Goal: Find specific page/section: Find specific page/section

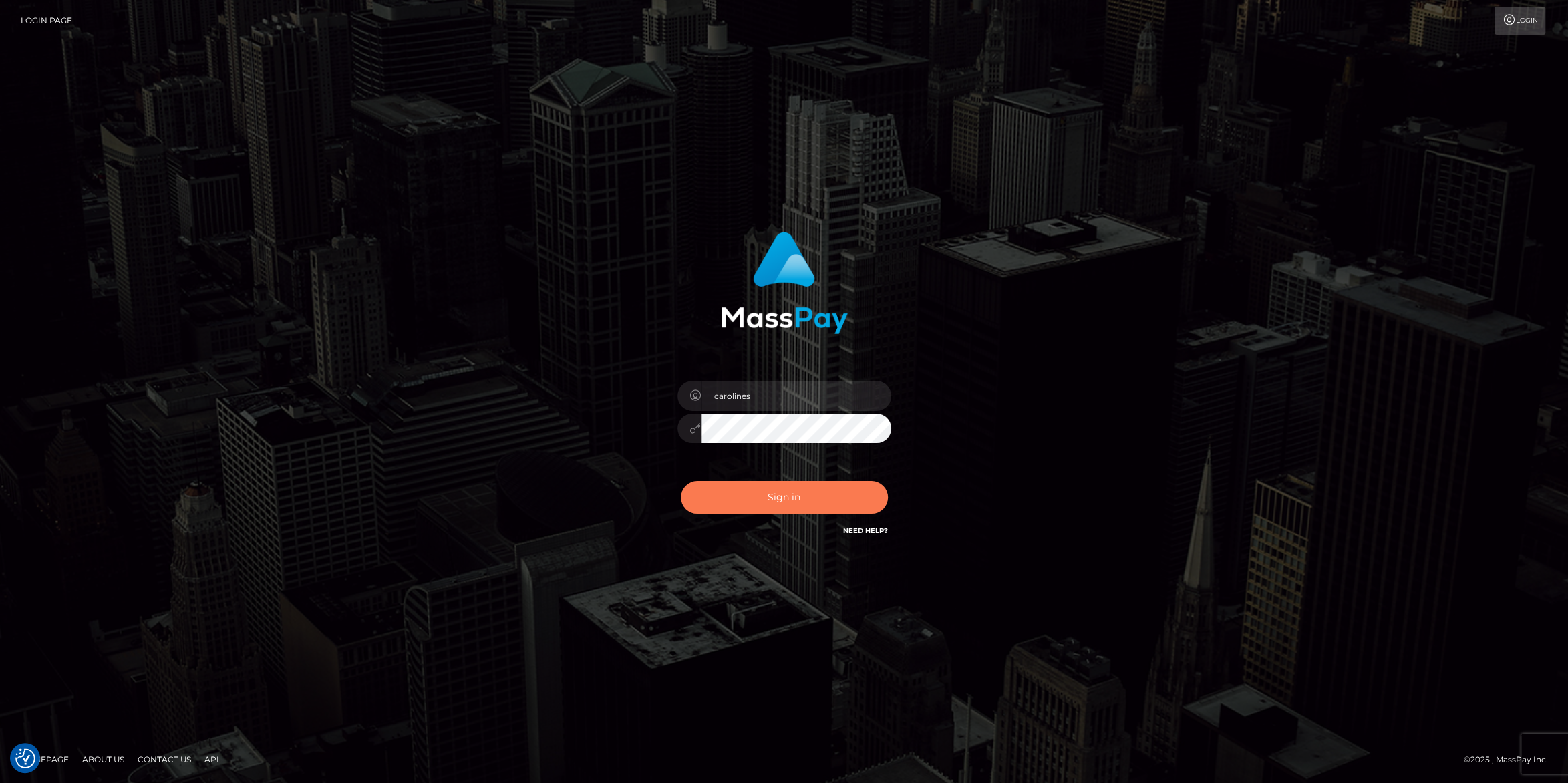
click at [761, 505] on button "Sign in" at bounding box center [784, 497] width 207 height 32
drag, startPoint x: 733, startPoint y: 498, endPoint x: 1078, endPoint y: 344, distance: 377.8
click at [733, 496] on button "Sign in" at bounding box center [784, 497] width 207 height 32
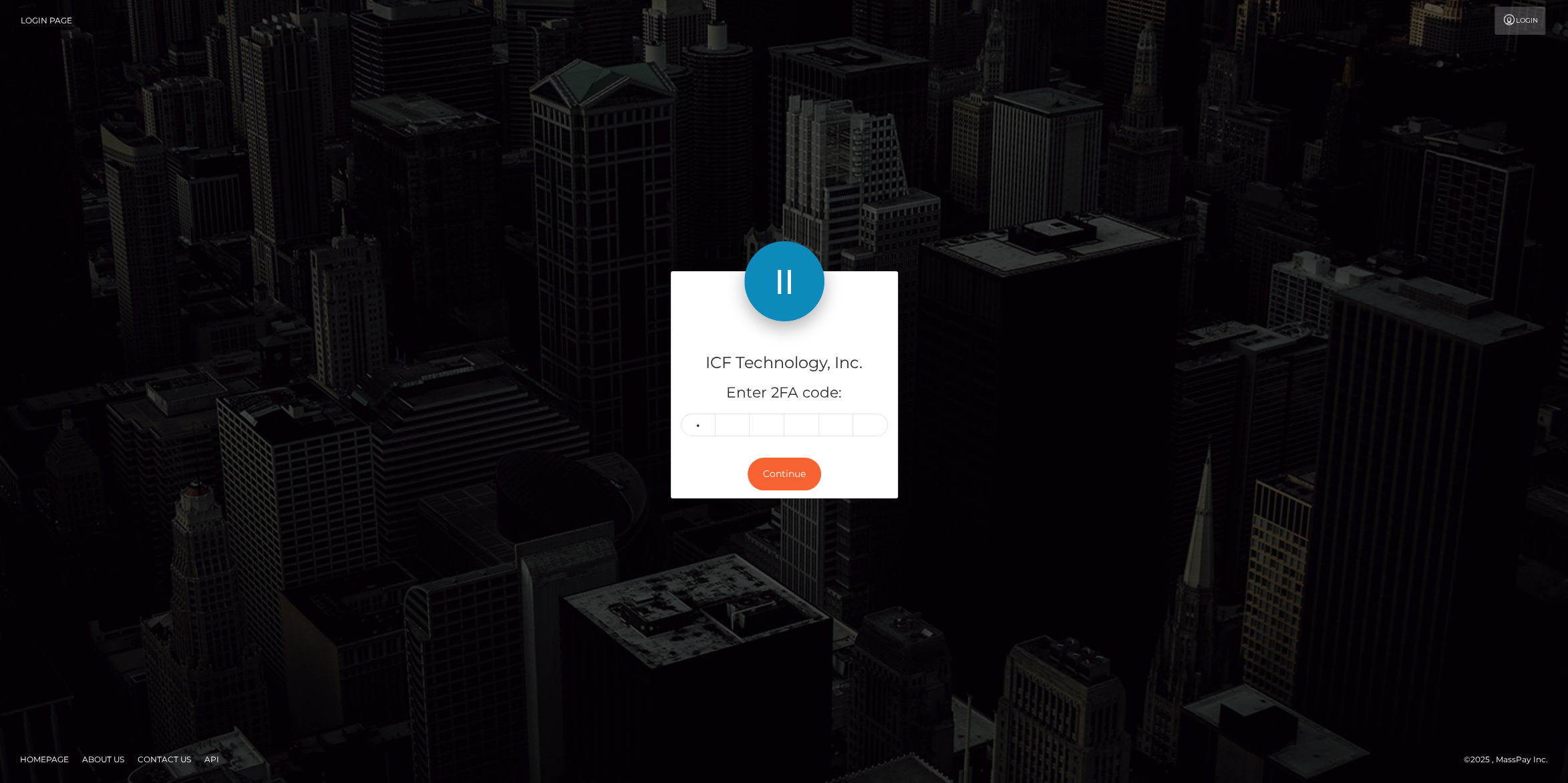
type input "6"
type input "7"
type input "8"
type input "6"
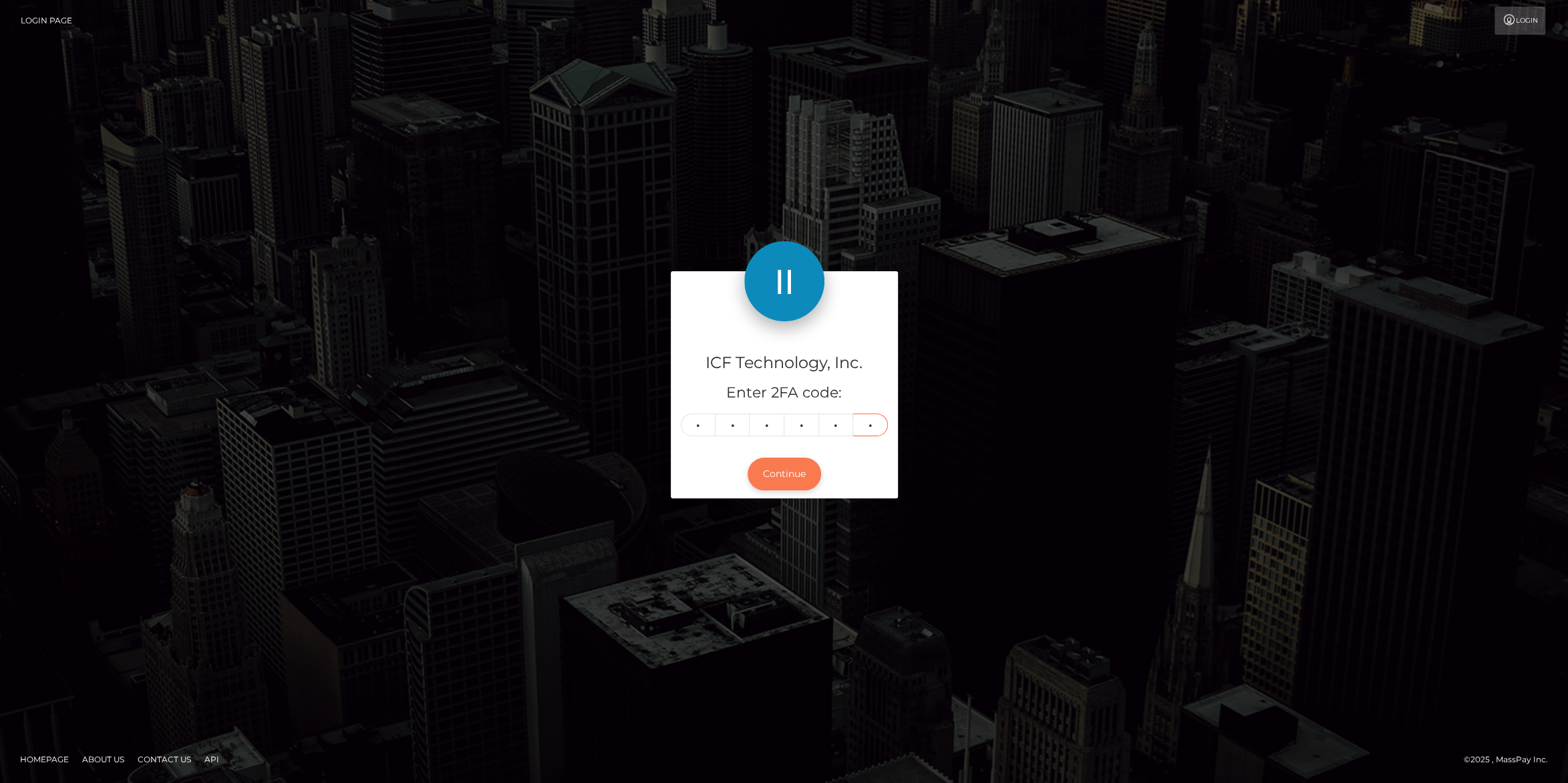
type input "4"
click at [788, 479] on button "Continue" at bounding box center [784, 473] width 74 height 32
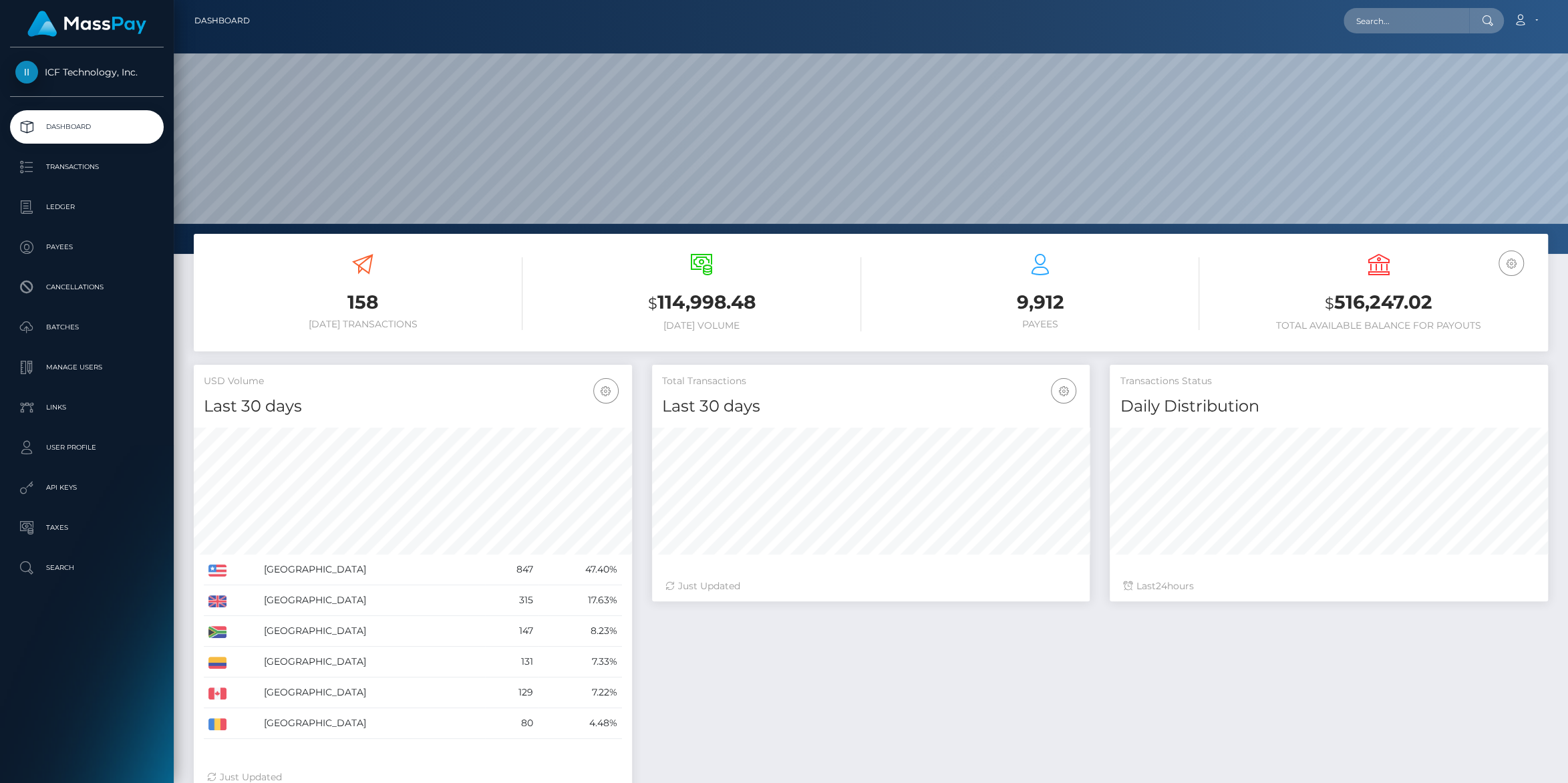
scroll to position [236, 438]
click at [62, 262] on link "Payees" at bounding box center [87, 247] width 154 height 33
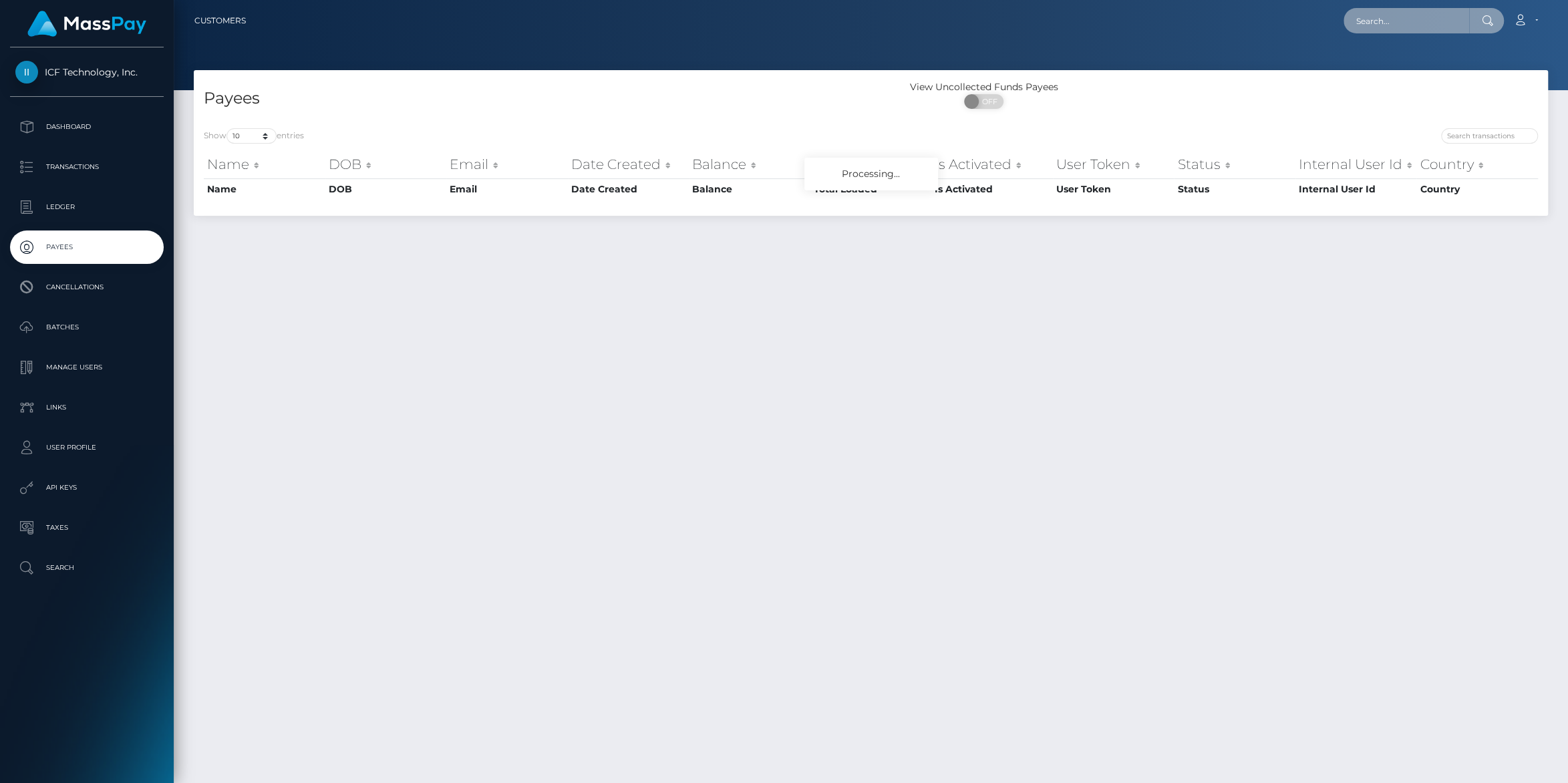
click at [1352, 19] on input "text" at bounding box center [1406, 21] width 125 height 25
paste input "[EMAIL_ADDRESS][DOMAIN_NAME]"
type input "tsebomotaung3@gmail.com"
click at [1375, 62] on link "Mamohanoe Clementina Motaung" at bounding box center [1397, 69] width 107 height 25
